Goal: Task Accomplishment & Management: Complete application form

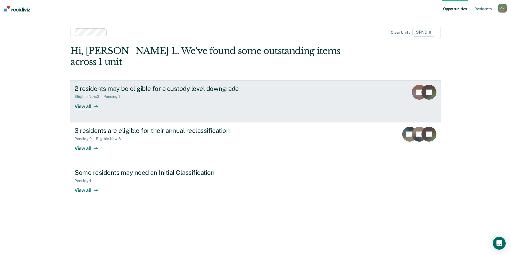
click at [88, 99] on div "View all" at bounding box center [90, 104] width 30 height 10
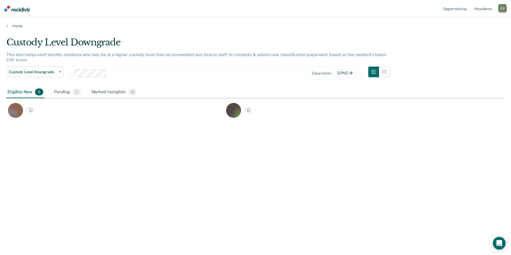
scroll to position [174, 494]
click at [65, 92] on div "Pending 1" at bounding box center [67, 92] width 29 height 12
click at [7, 24] on icon at bounding box center [7, 26] width 2 height 4
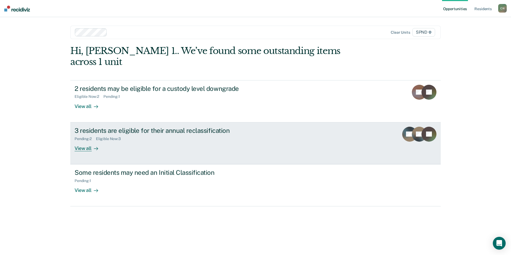
click at [84, 141] on div "View all" at bounding box center [90, 146] width 30 height 10
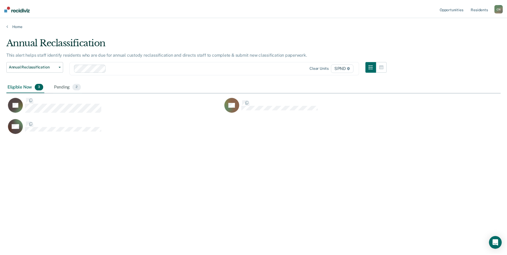
scroll to position [174, 494]
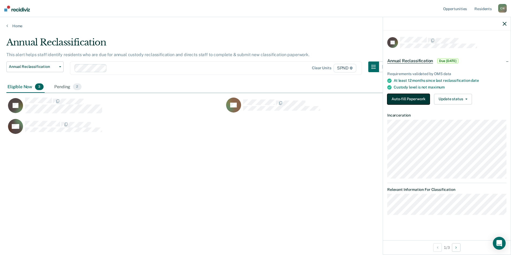
click at [397, 100] on button "Auto-fill Paperwork" at bounding box center [408, 99] width 43 height 11
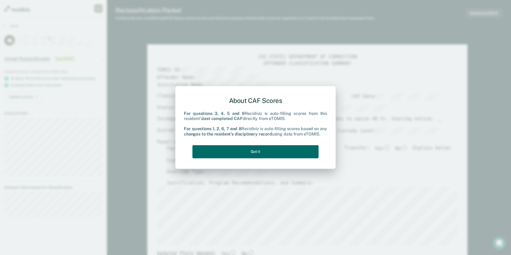
type textarea "x"
click at [262, 150] on button "Got it" at bounding box center [255, 151] width 126 height 13
